Goal: Transaction & Acquisition: Purchase product/service

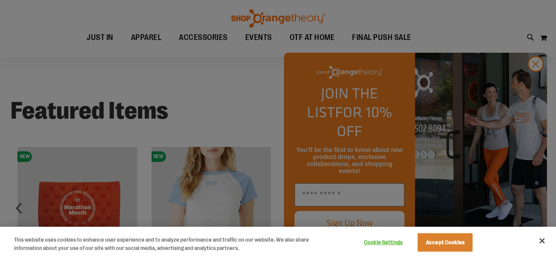
scroll to position [582, 0]
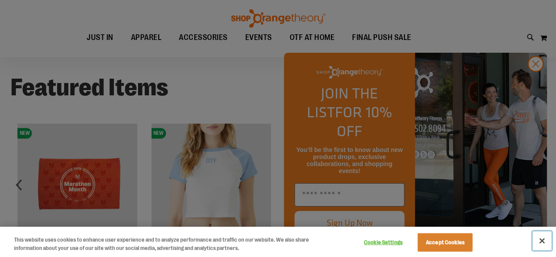
click at [539, 240] on button "Close" at bounding box center [541, 240] width 19 height 19
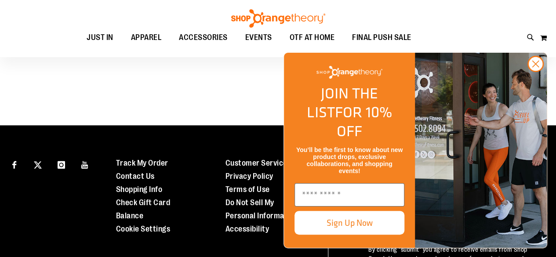
scroll to position [894, 0]
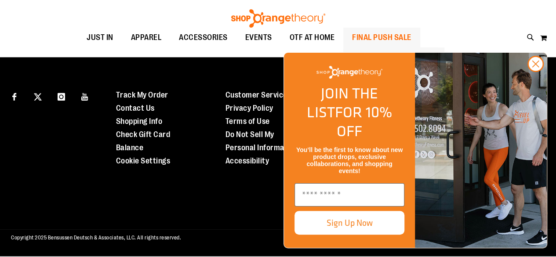
click at [374, 34] on span "FINAL PUSH SALE" at bounding box center [381, 38] width 59 height 20
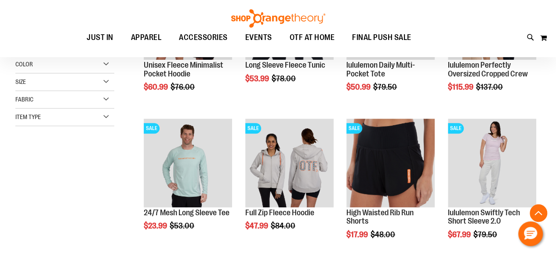
scroll to position [221, 0]
